Goal: Book appointment/travel/reservation

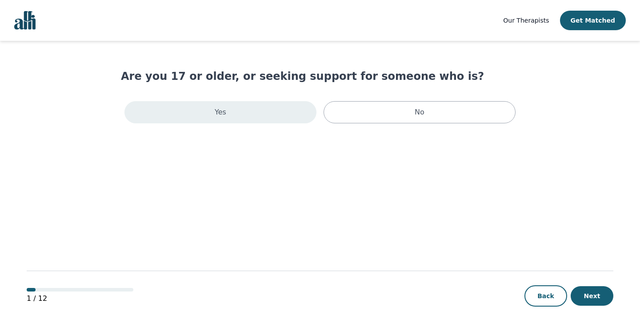
click at [262, 119] on div "Yes" at bounding box center [220, 112] width 192 height 22
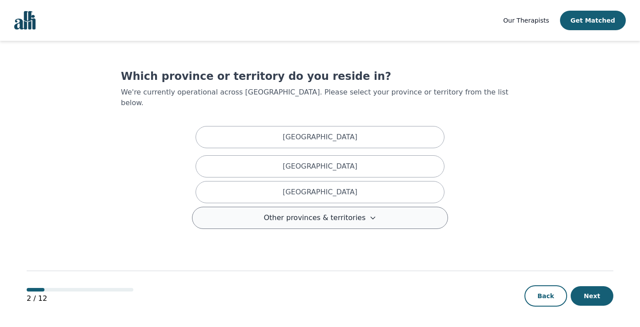
click at [303, 213] on span "Other provinces & territories" at bounding box center [314, 218] width 102 height 11
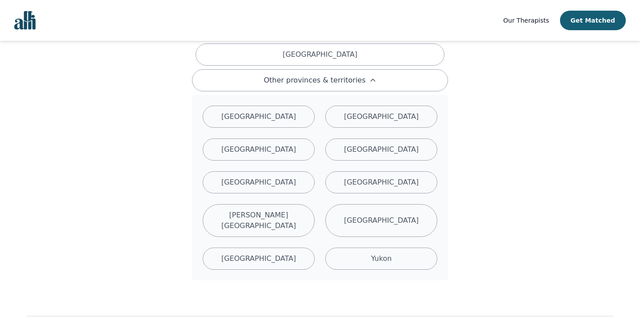
scroll to position [140, 0]
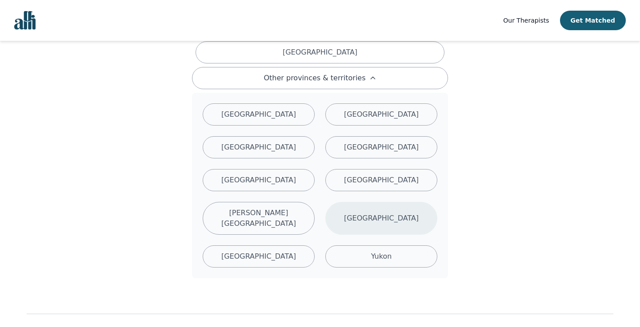
click at [366, 217] on div "[GEOGRAPHIC_DATA]" at bounding box center [381, 218] width 112 height 33
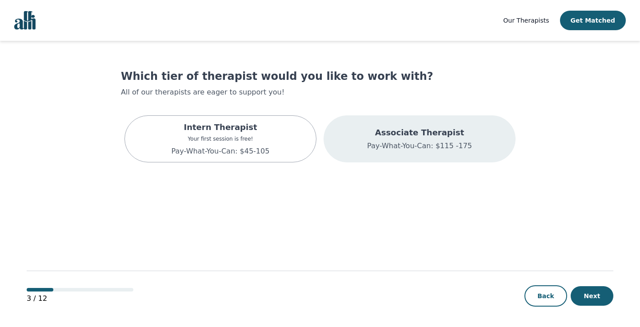
click at [428, 150] on p "Pay-What-You-Can: $115 -175" at bounding box center [419, 146] width 105 height 11
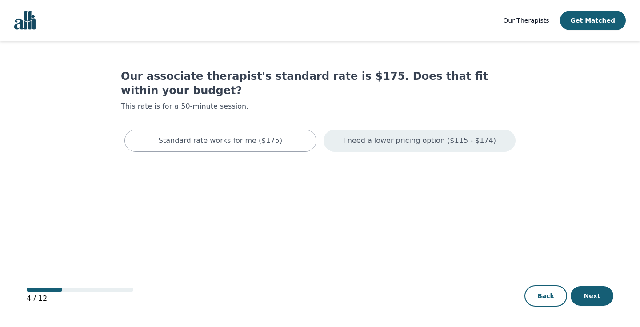
click at [432, 136] on p "I need a lower pricing option ($115 - $174)" at bounding box center [419, 141] width 153 height 11
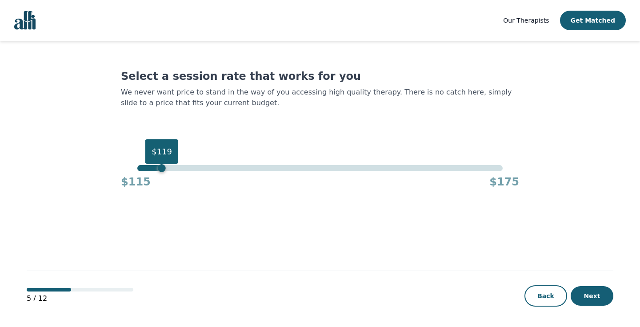
drag, startPoint x: 500, startPoint y: 170, endPoint x: 159, endPoint y: 136, distance: 342.9
click at [159, 136] on div "Select a session rate that works for you We never want price to stand in the wa…" at bounding box center [320, 129] width 398 height 120
click at [158, 170] on div "$118" at bounding box center [155, 168] width 8 height 8
click at [158, 173] on div "$115 $175" at bounding box center [320, 180] width 398 height 18
drag, startPoint x: 156, startPoint y: 168, endPoint x: 164, endPoint y: 167, distance: 8.5
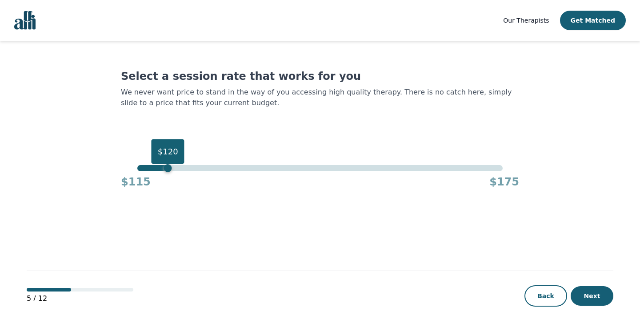
click at [164, 167] on div "$120" at bounding box center [168, 168] width 8 height 8
click at [594, 297] on button "Next" at bounding box center [591, 297] width 43 height 20
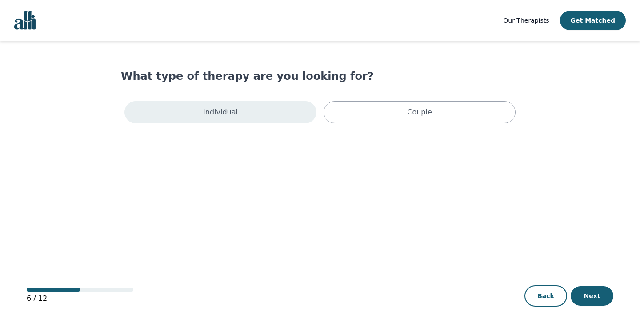
click at [253, 111] on div "Individual" at bounding box center [220, 112] width 192 height 22
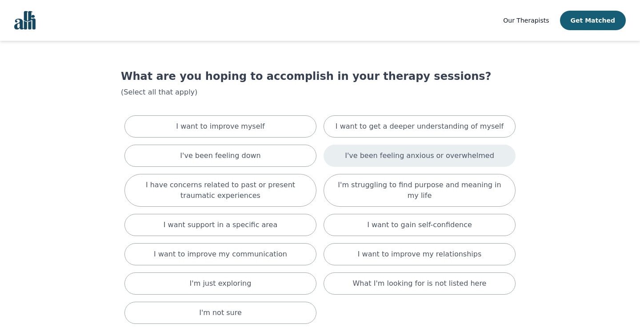
click at [427, 155] on p "I've been feeling anxious or overwhelmed" at bounding box center [419, 156] width 149 height 11
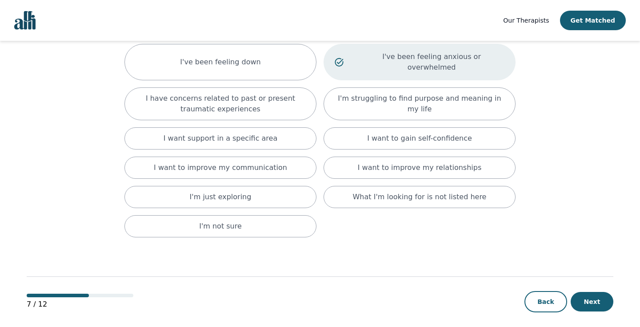
scroll to position [97, 0]
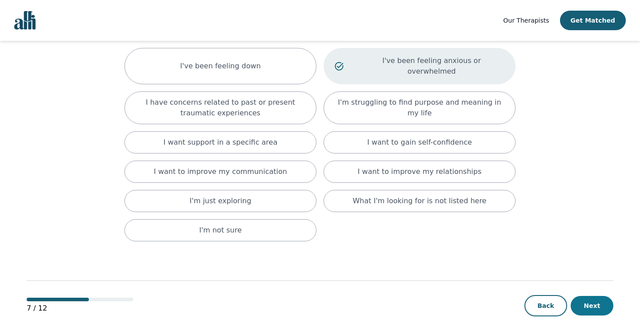
click at [585, 296] on button "Next" at bounding box center [591, 306] width 43 height 20
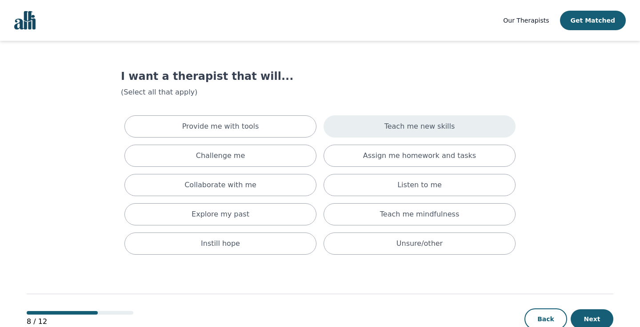
click at [383, 121] on div "Teach me new skills" at bounding box center [419, 127] width 192 height 22
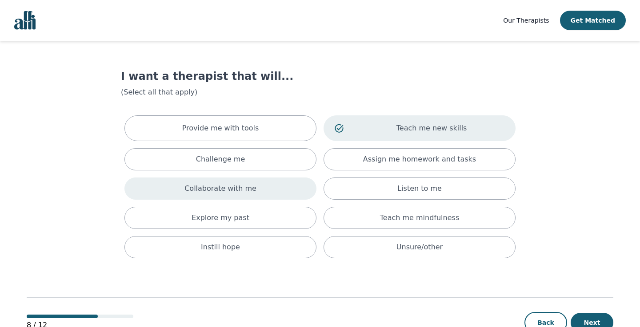
click at [238, 188] on p "Collaborate with me" at bounding box center [220, 188] width 72 height 11
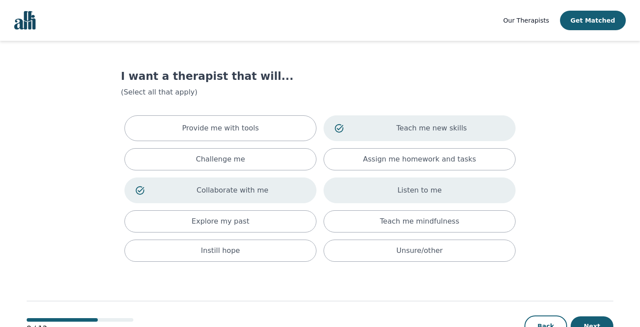
click at [408, 197] on div "Listen to me" at bounding box center [419, 191] width 192 height 26
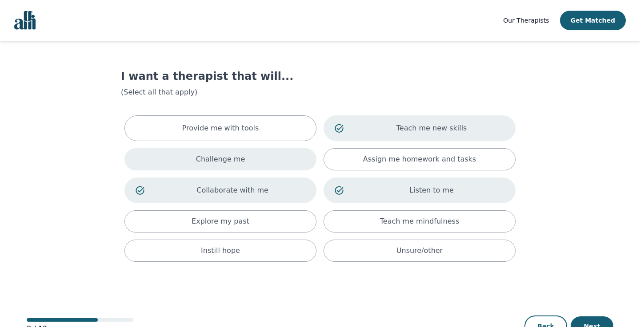
click at [267, 163] on div "Challenge me" at bounding box center [220, 159] width 192 height 22
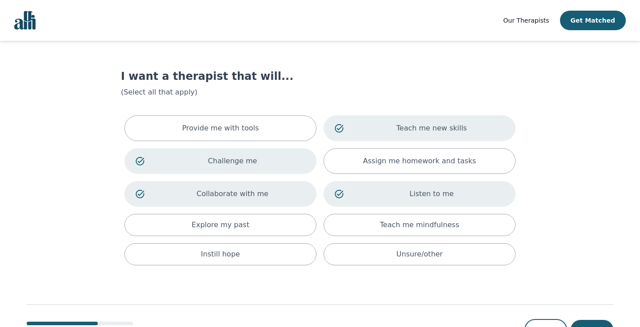
click at [578, 195] on main "I want a therapist that will... (Select all that apply) Provide me with tools T…" at bounding box center [320, 201] width 586 height 321
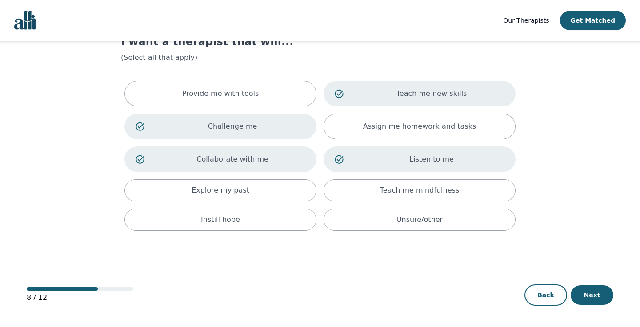
scroll to position [35, 0]
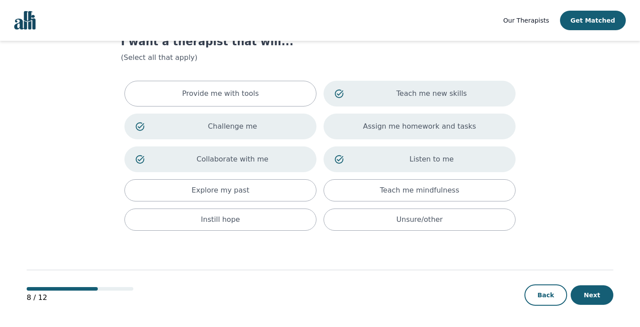
click at [489, 124] on div "Assign me homework and tasks" at bounding box center [419, 127] width 192 height 26
click at [587, 293] on button "Next" at bounding box center [591, 296] width 43 height 20
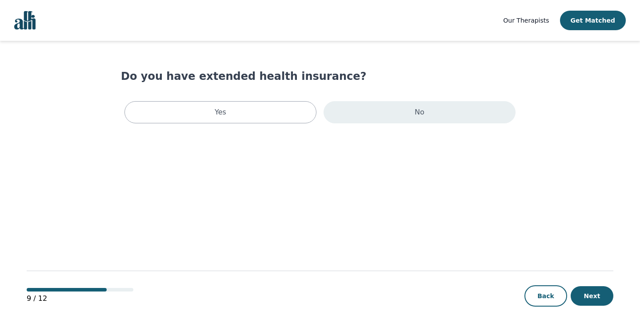
click at [464, 118] on div "No" at bounding box center [419, 112] width 192 height 22
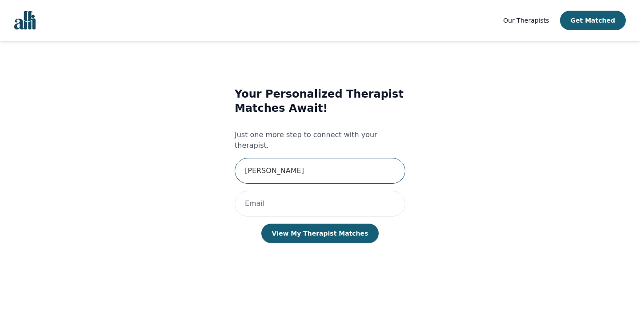
type input "[PERSON_NAME]"
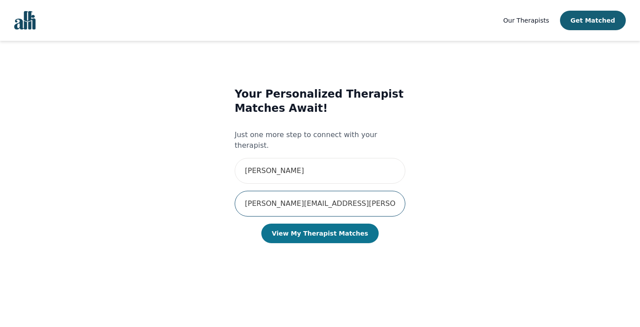
type input "[PERSON_NAME][EMAIL_ADDRESS][PERSON_NAME][DOMAIN_NAME]"
click at [355, 227] on button "View My Therapist Matches" at bounding box center [320, 234] width 118 height 20
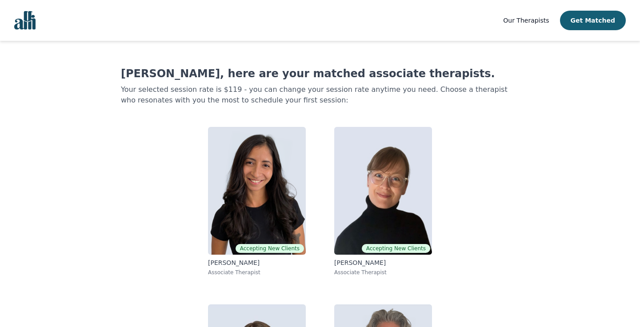
scroll to position [0, 0]
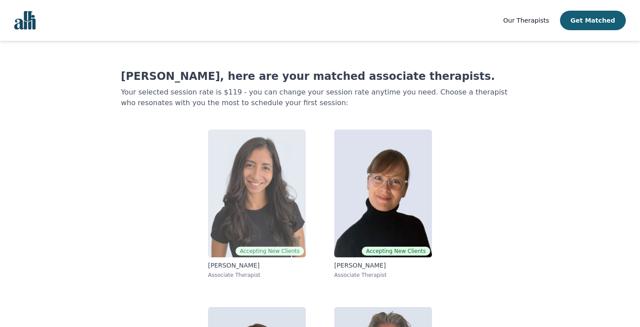
click at [277, 159] on img at bounding box center [257, 194] width 98 height 128
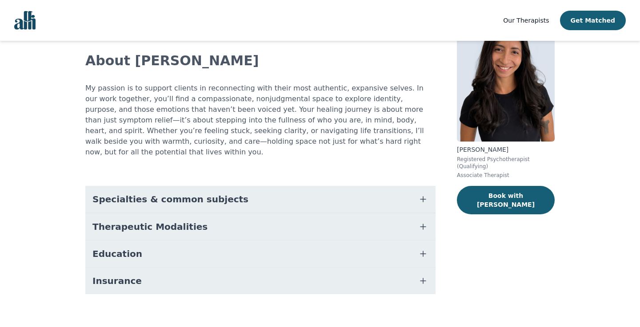
scroll to position [48, 0]
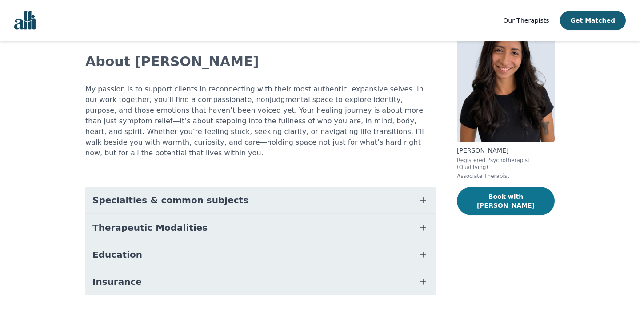
click at [516, 195] on button "Book with [PERSON_NAME]" at bounding box center [506, 201] width 98 height 28
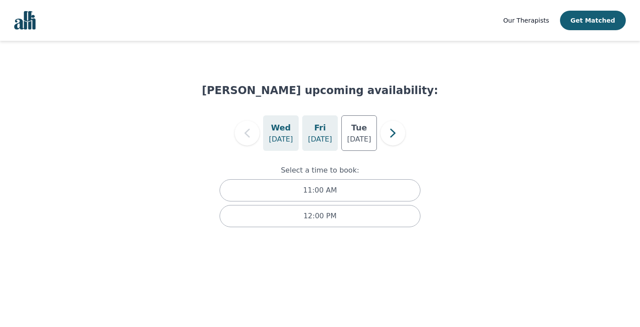
click at [320, 138] on p "[DATE]" at bounding box center [320, 139] width 24 height 11
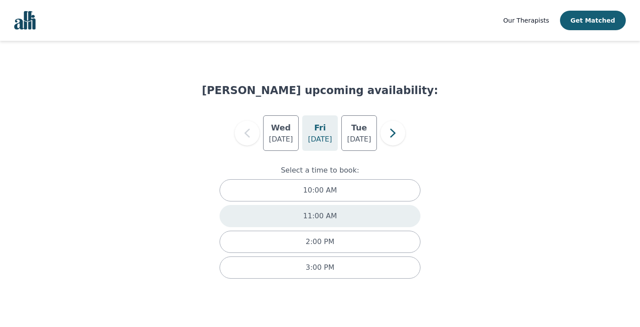
click at [329, 215] on p "11:00 AM" at bounding box center [320, 216] width 34 height 11
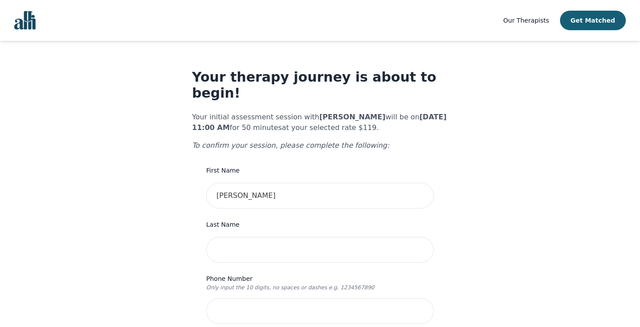
click at [386, 140] on p "To confirm your session, please complete the following:" at bounding box center [320, 145] width 256 height 11
